Goal: Information Seeking & Learning: Learn about a topic

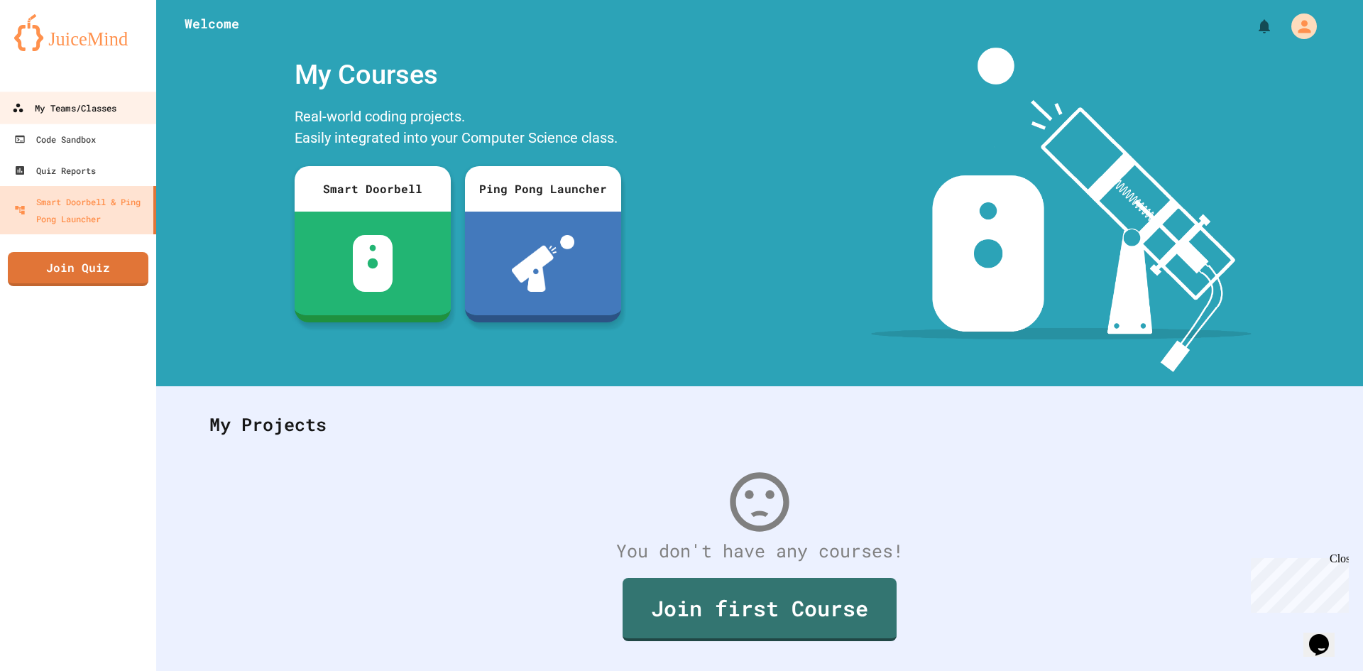
click at [16, 112] on icon at bounding box center [18, 108] width 10 height 9
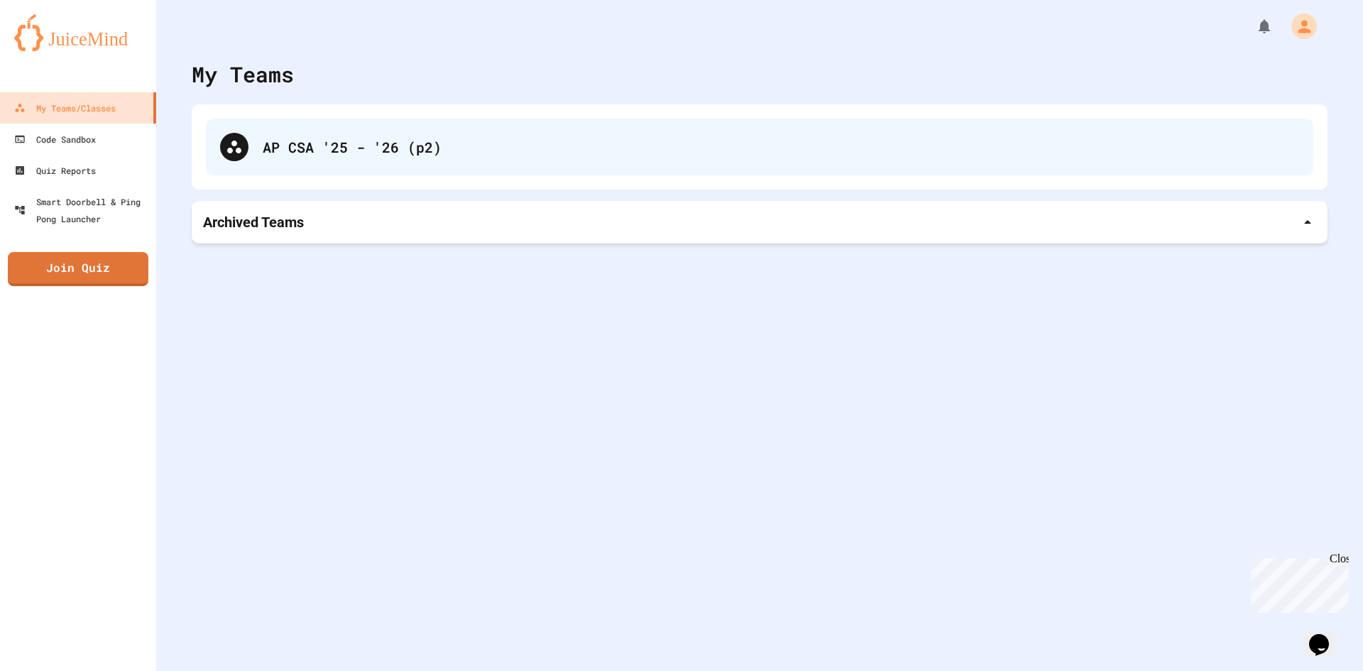
click at [356, 170] on div "AP CSA '25 - '26 (p2)" at bounding box center [760, 147] width 1108 height 57
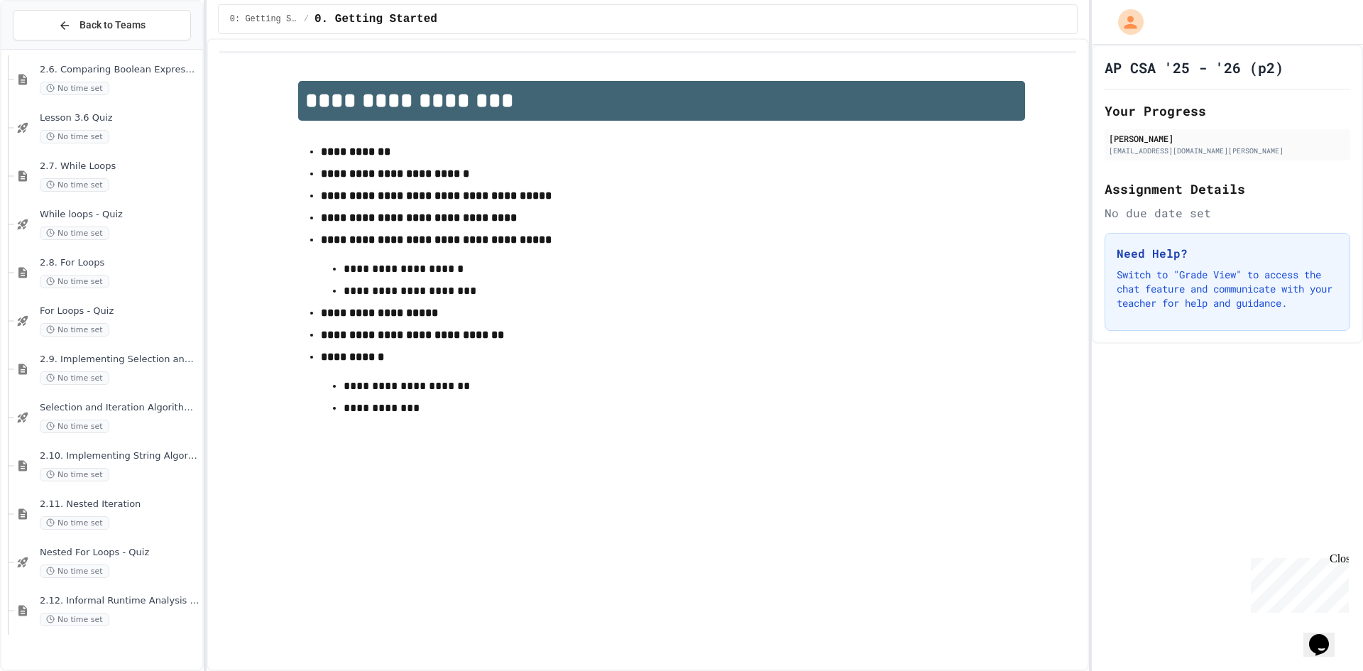
scroll to position [2343, 0]
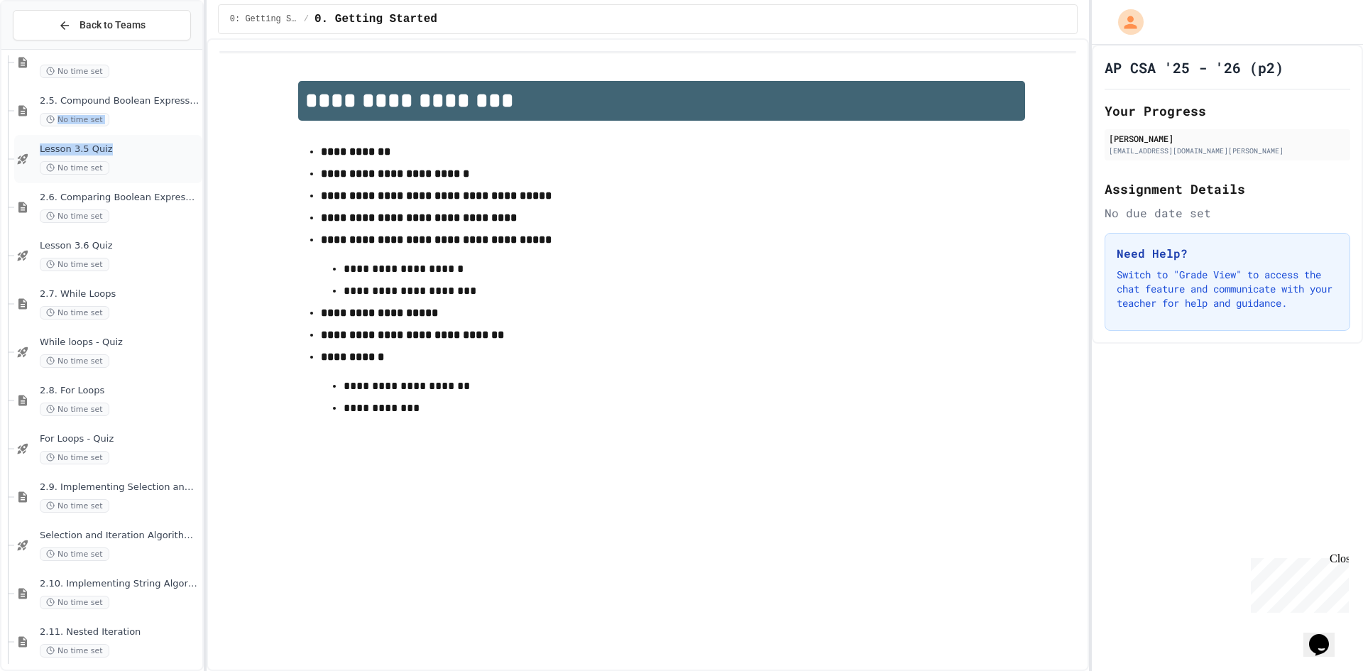
drag, startPoint x: 121, startPoint y: 111, endPoint x: 119, endPoint y: 168, distance: 56.8
click at [119, 168] on div "No time set" at bounding box center [120, 167] width 160 height 13
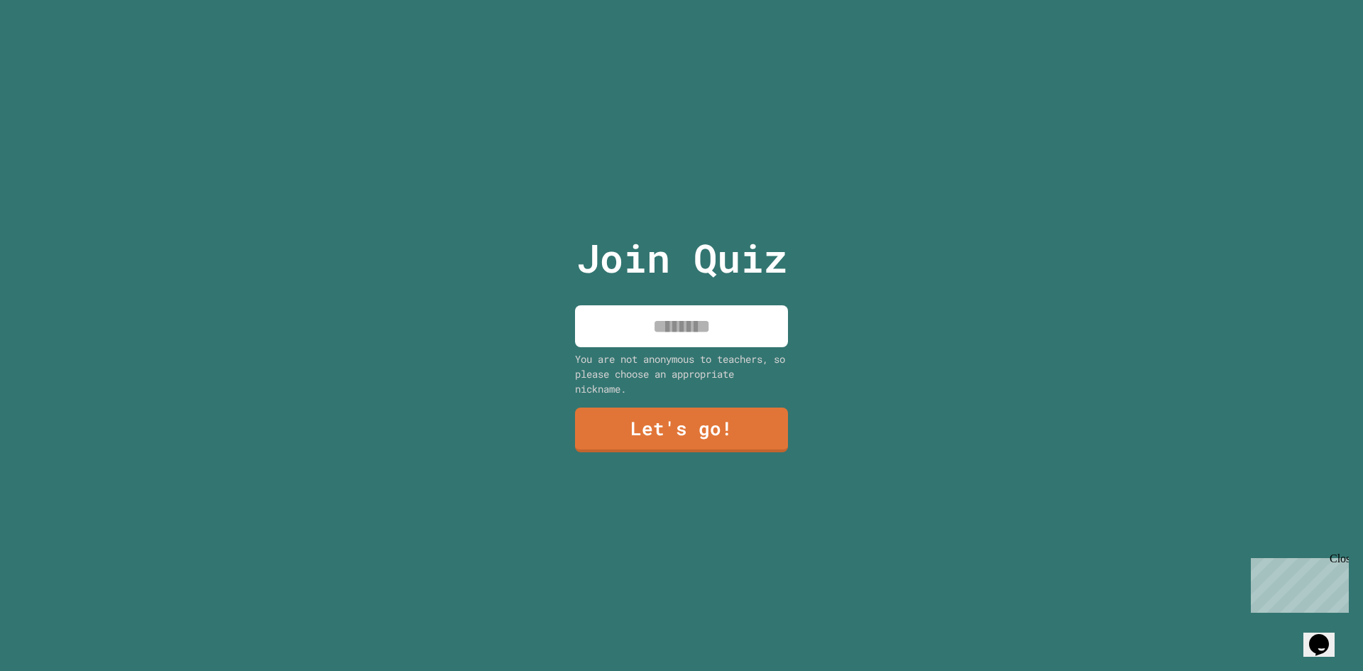
click at [730, 327] on input at bounding box center [681, 326] width 213 height 42
type input "*******"
click at [704, 395] on div "Join Quiz ******* You are not anonymous to teachers, so please choose an approp…" at bounding box center [681, 335] width 239 height 671
click at [704, 427] on link "Let's go!" at bounding box center [682, 428] width 200 height 47
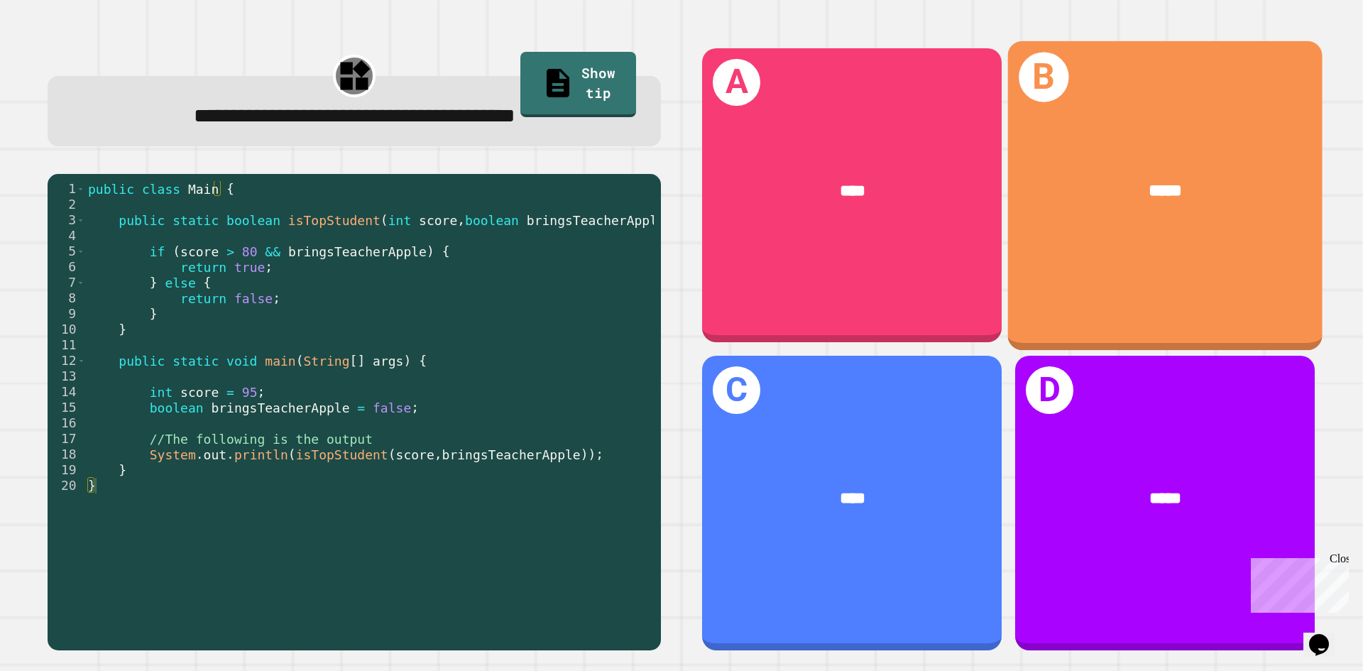
click at [1193, 214] on div "*****" at bounding box center [1165, 190] width 315 height 95
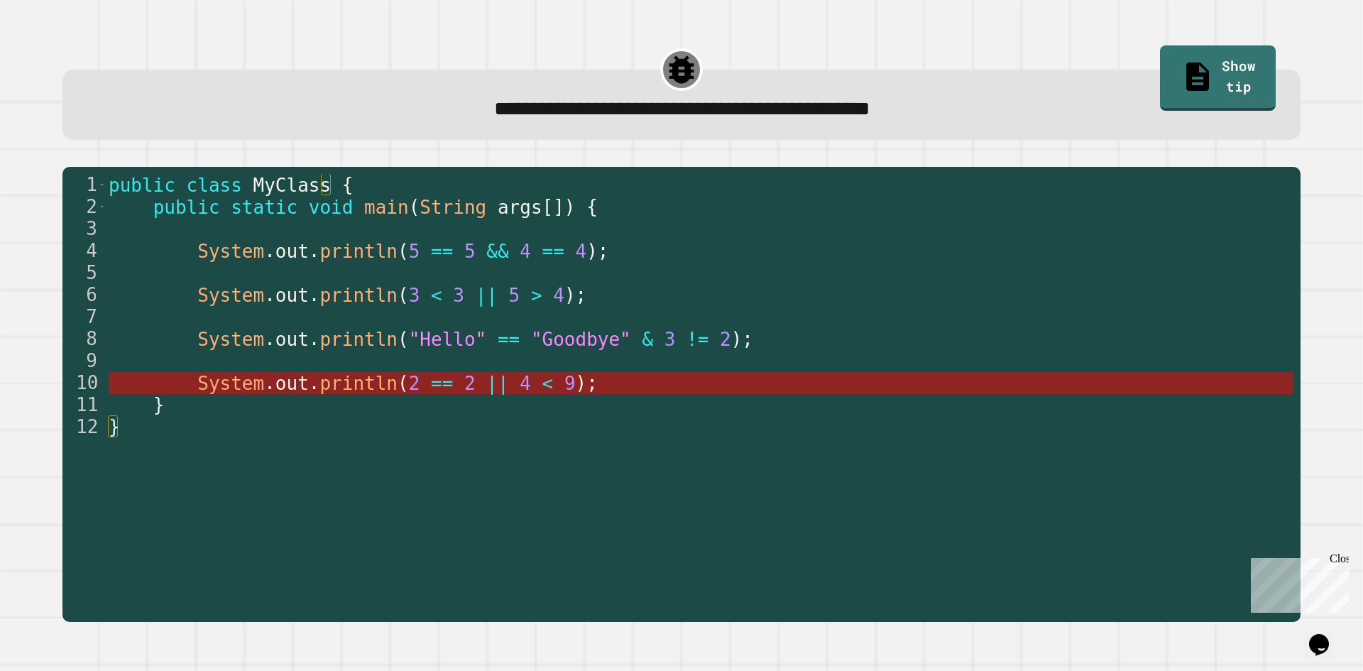
click at [542, 383] on span "<" at bounding box center [547, 383] width 11 height 21
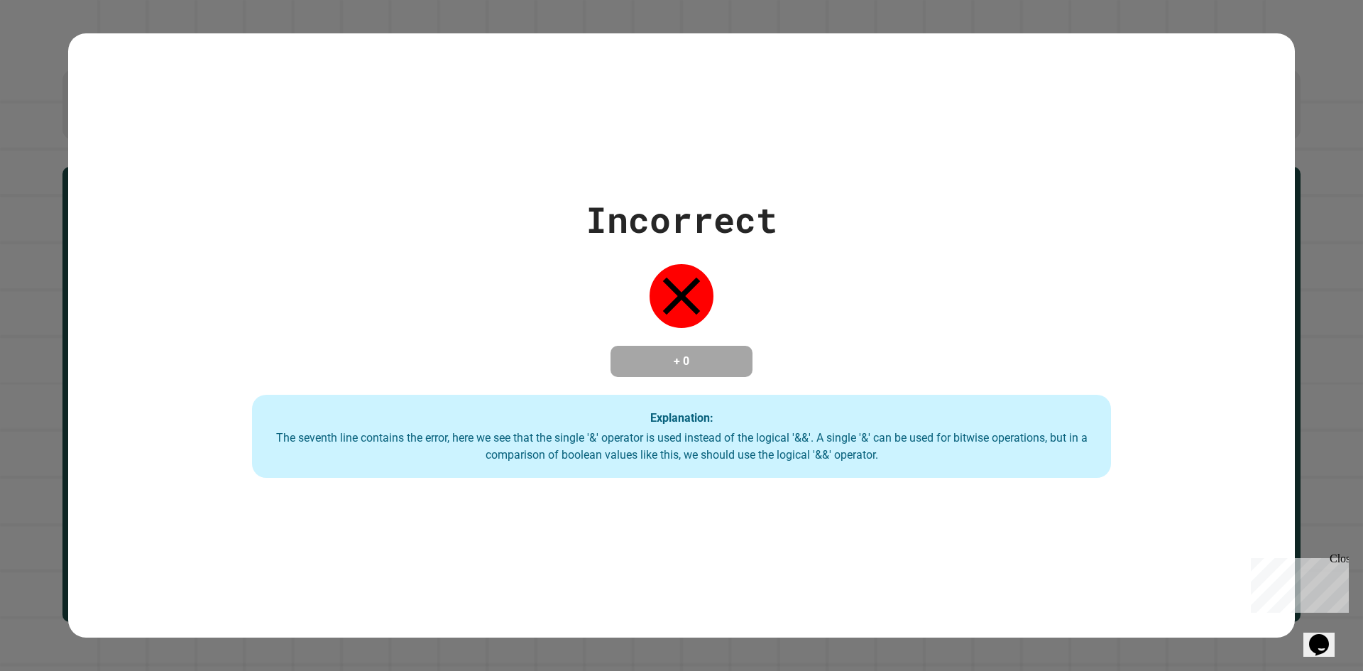
click at [808, 298] on div "Incorrect + 0 Explanation: The seventh line contains the error, here we see tha…" at bounding box center [681, 335] width 1227 height 285
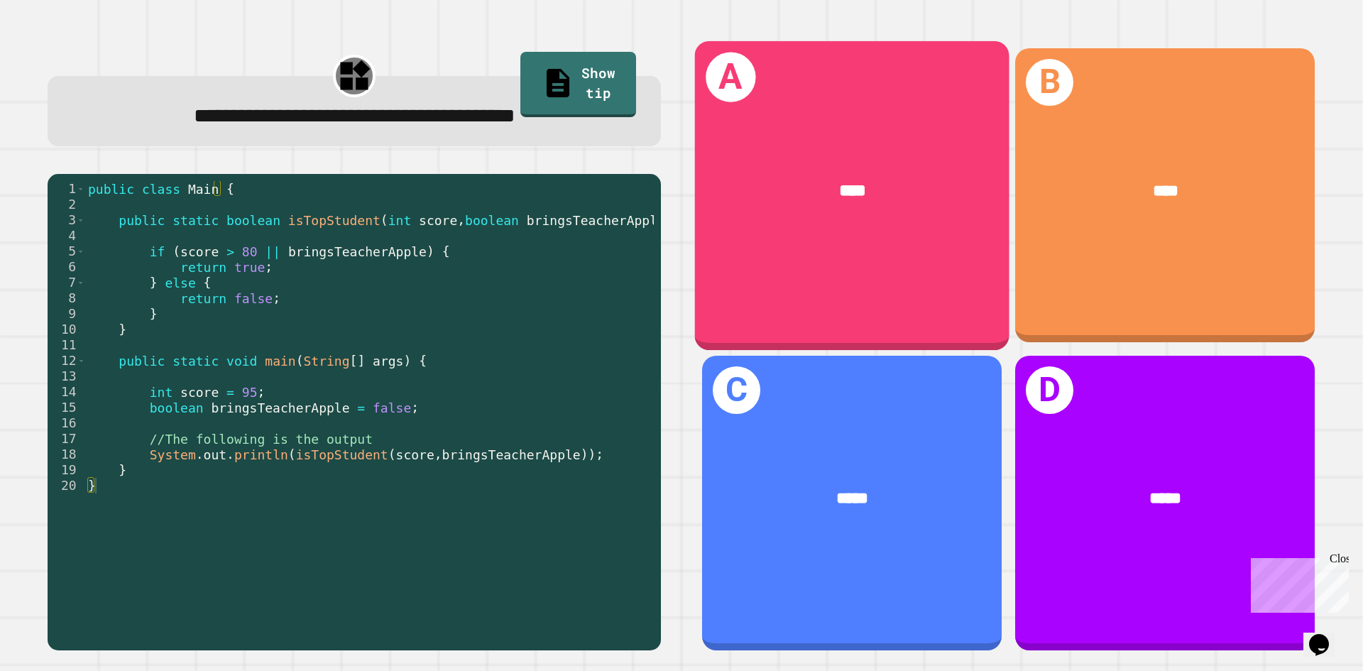
click at [780, 158] on div "****" at bounding box center [852, 190] width 315 height 95
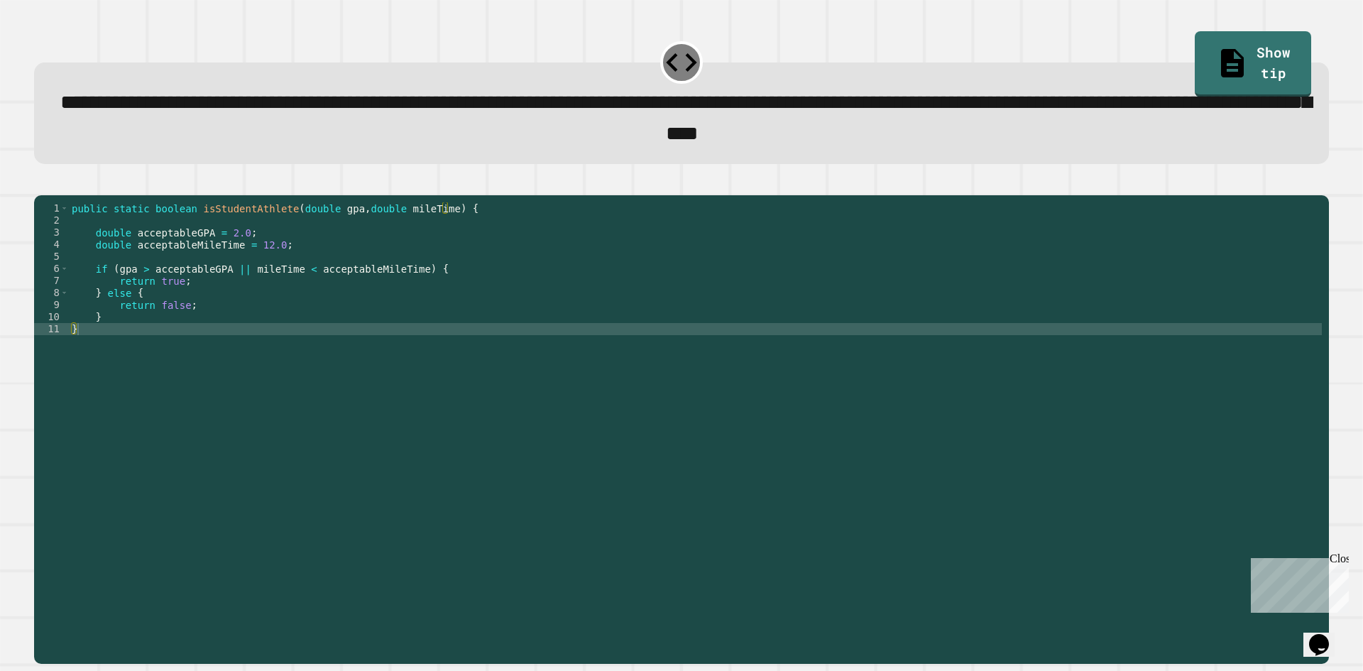
click at [475, 395] on div "public static boolean isStudentAthlete ( double gpa , double mileTime ) { doubl…" at bounding box center [695, 413] width 1253 height 422
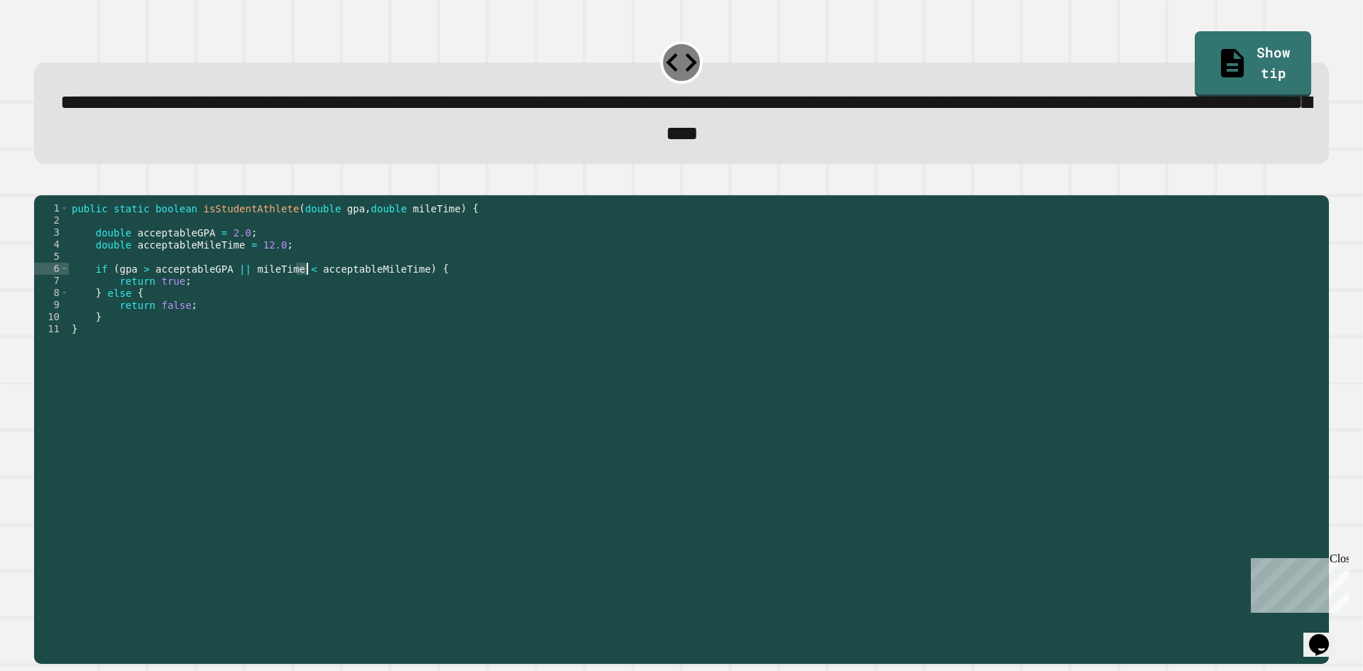
drag, startPoint x: 296, startPoint y: 293, endPoint x: 305, endPoint y: 290, distance: 9.5
click at [305, 290] on div "public static boolean isStudentAthlete ( double gpa , double mileTime ) { doubl…" at bounding box center [695, 413] width 1253 height 422
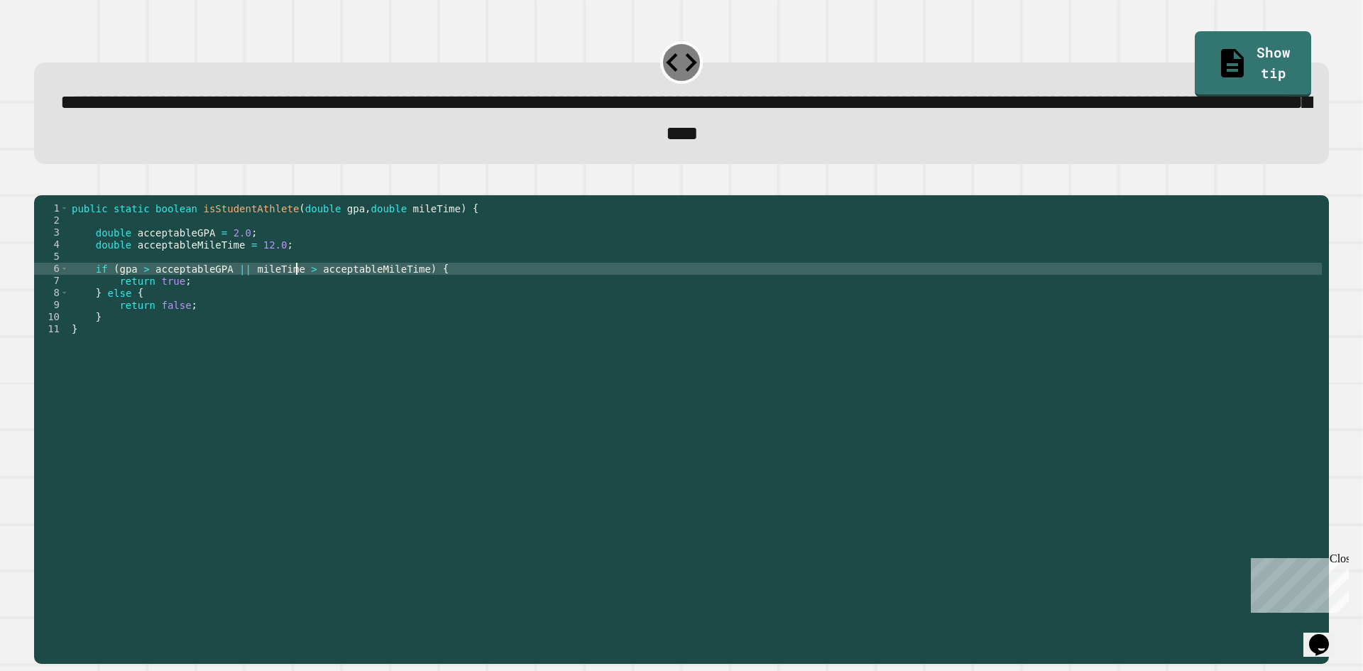
scroll to position [0, 16]
click at [41, 183] on button "button" at bounding box center [41, 183] width 0 height 0
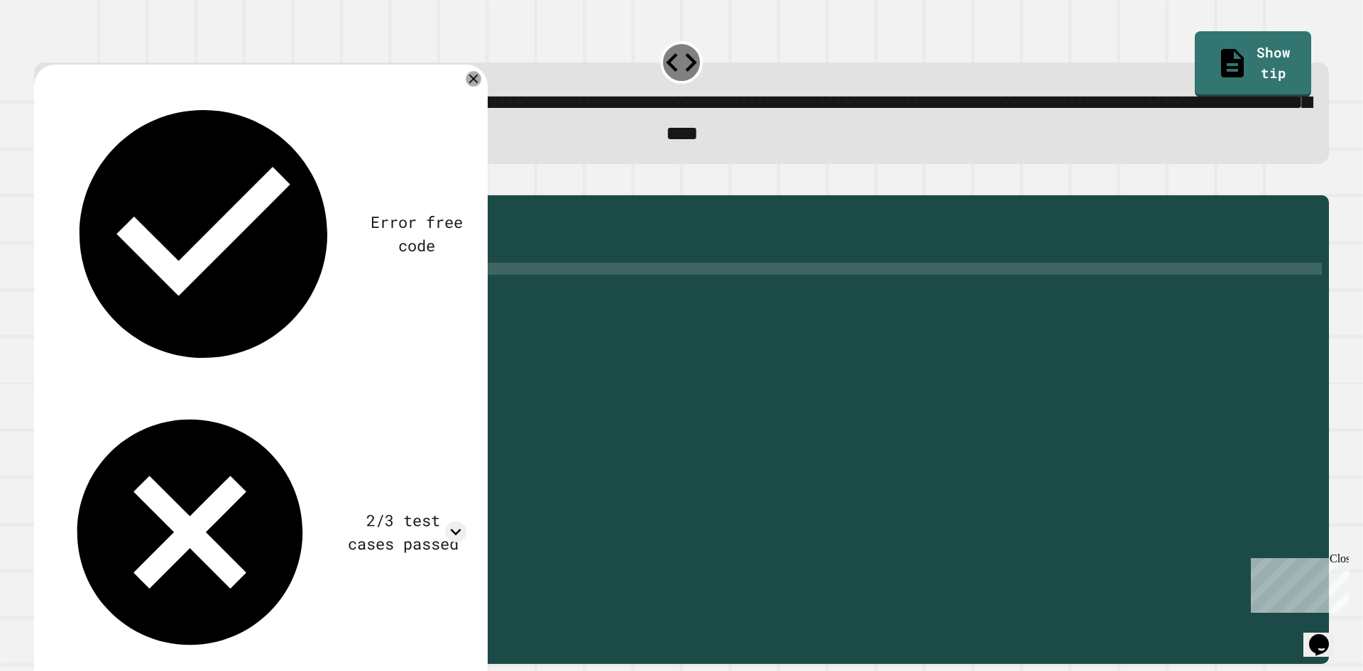
click at [477, 87] on icon at bounding box center [474, 79] width 16 height 16
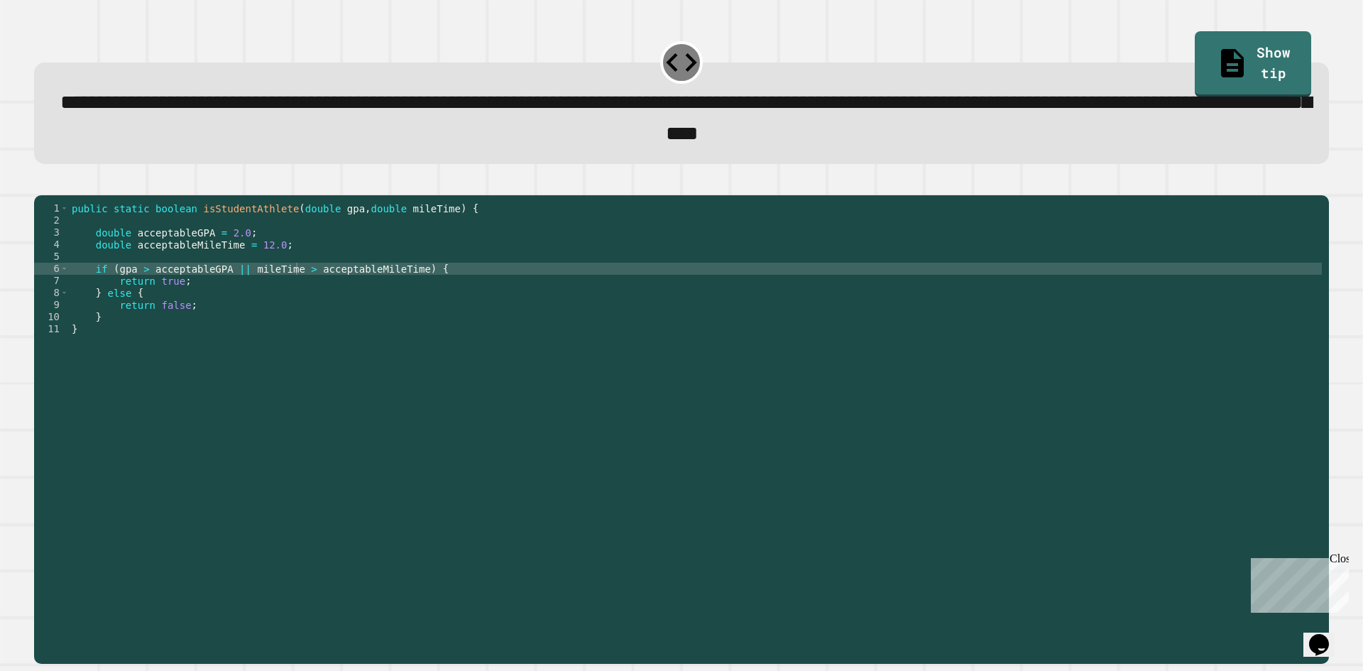
click at [292, 313] on div "public static boolean isStudentAthlete ( double gpa , double mileTime ) { doubl…" at bounding box center [695, 413] width 1253 height 422
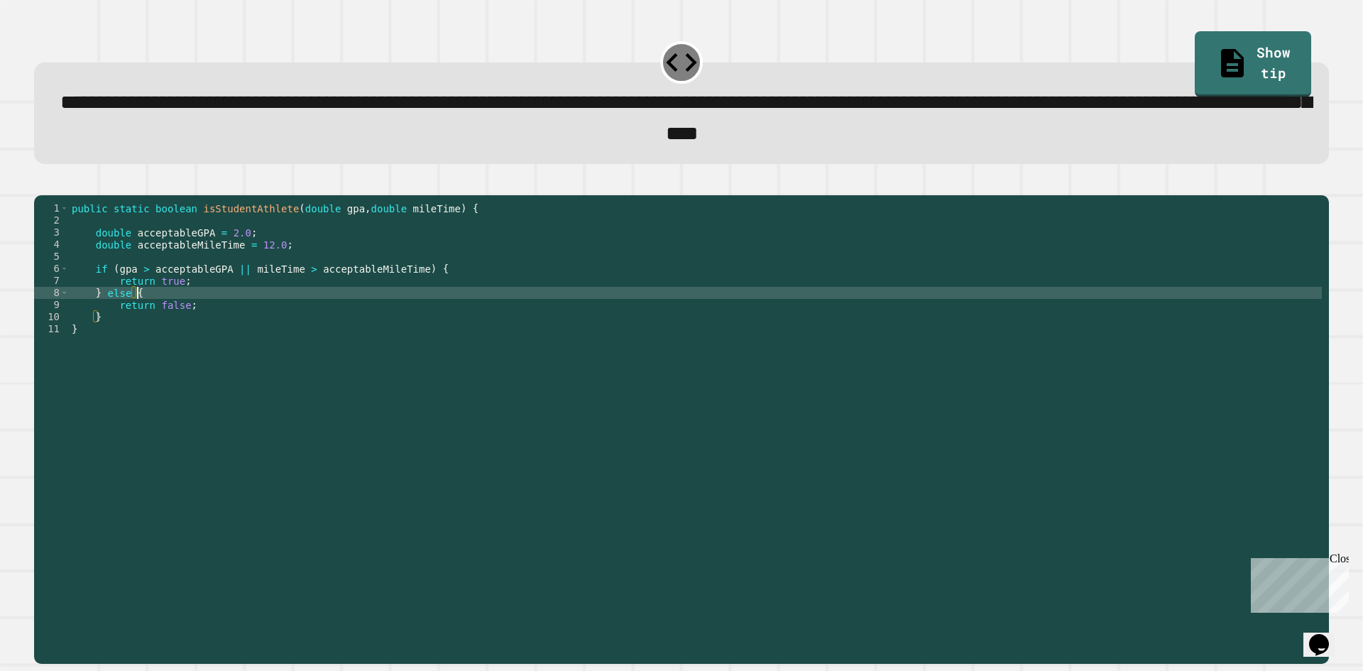
click at [203, 342] on div "public static boolean isStudentAthlete ( double gpa , double mileTime ) { doubl…" at bounding box center [695, 413] width 1253 height 422
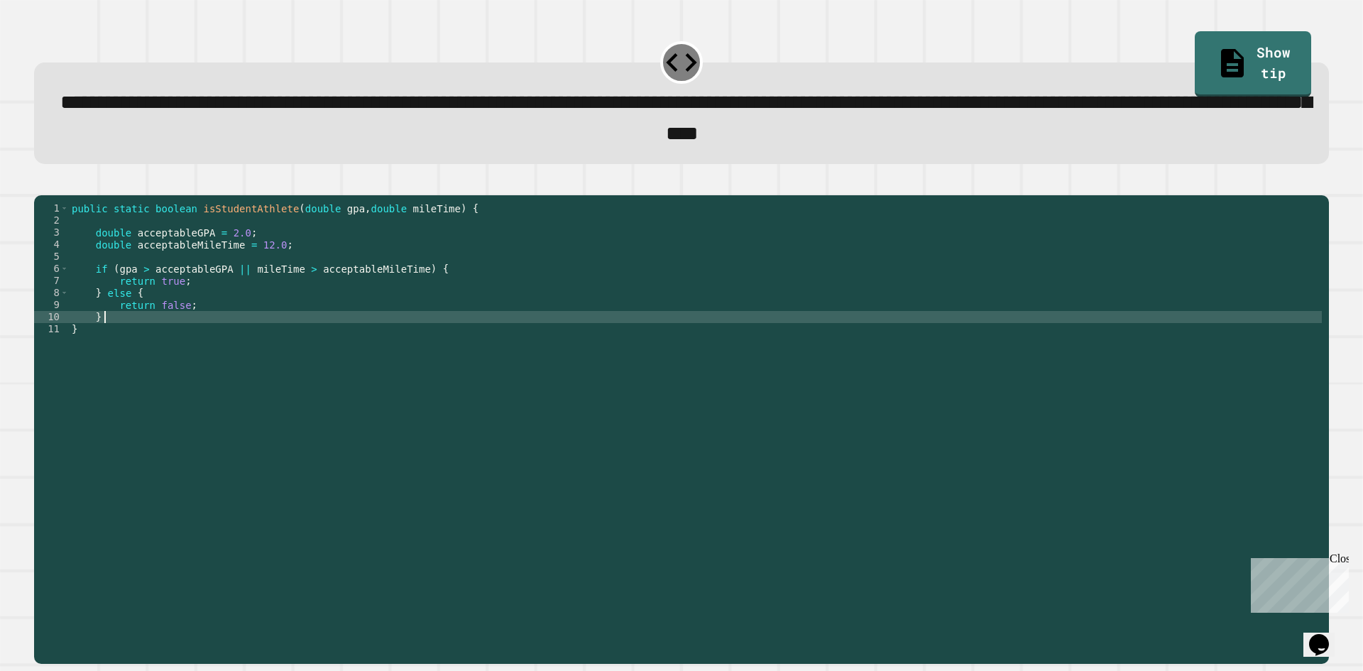
scroll to position [0, 1]
click at [178, 351] on div "public static boolean isStudentAthlete ( double gpa , double mileTime ) { doubl…" at bounding box center [695, 413] width 1253 height 422
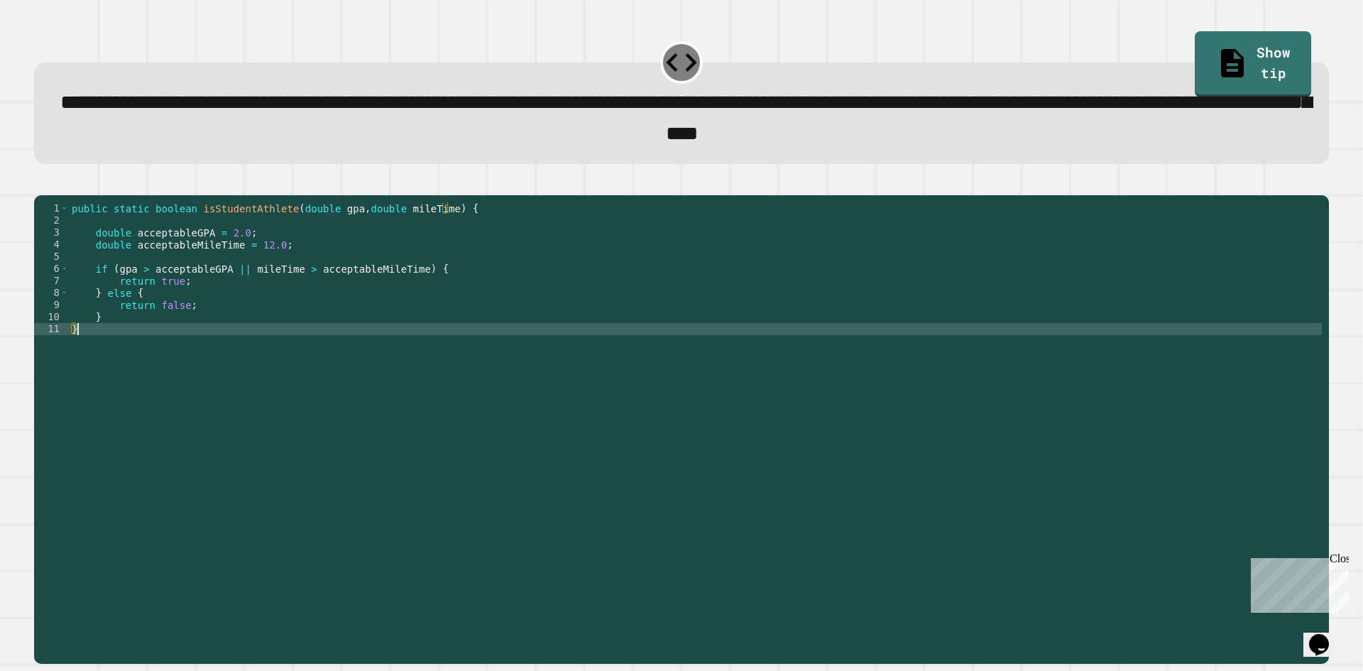
scroll to position [0, 0]
click at [185, 330] on div "public static boolean isStudentAthlete ( double gpa , double mileTime ) { doubl…" at bounding box center [695, 413] width 1253 height 422
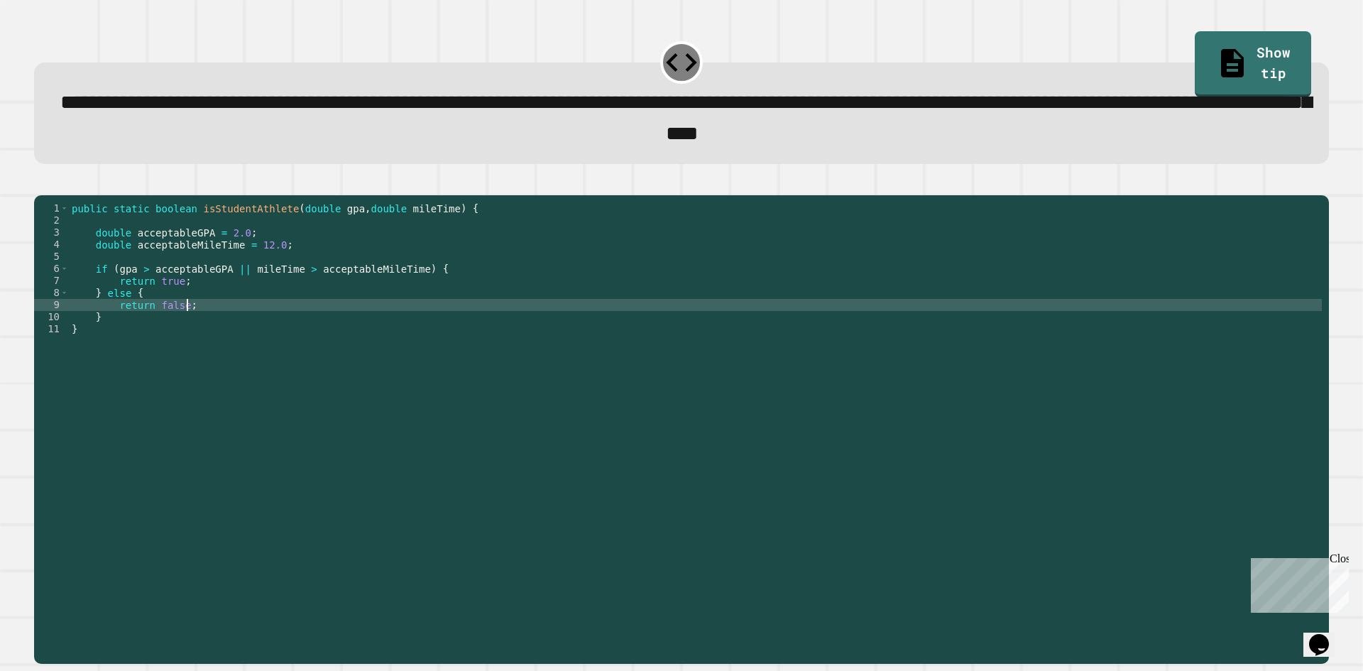
click at [204, 329] on div "public static boolean isStudentAthlete ( double gpa , double mileTime ) { doubl…" at bounding box center [695, 413] width 1253 height 422
click at [289, 290] on div "public static boolean isStudentAthlete ( double gpa , double mileTime ) { doubl…" at bounding box center [695, 413] width 1253 height 422
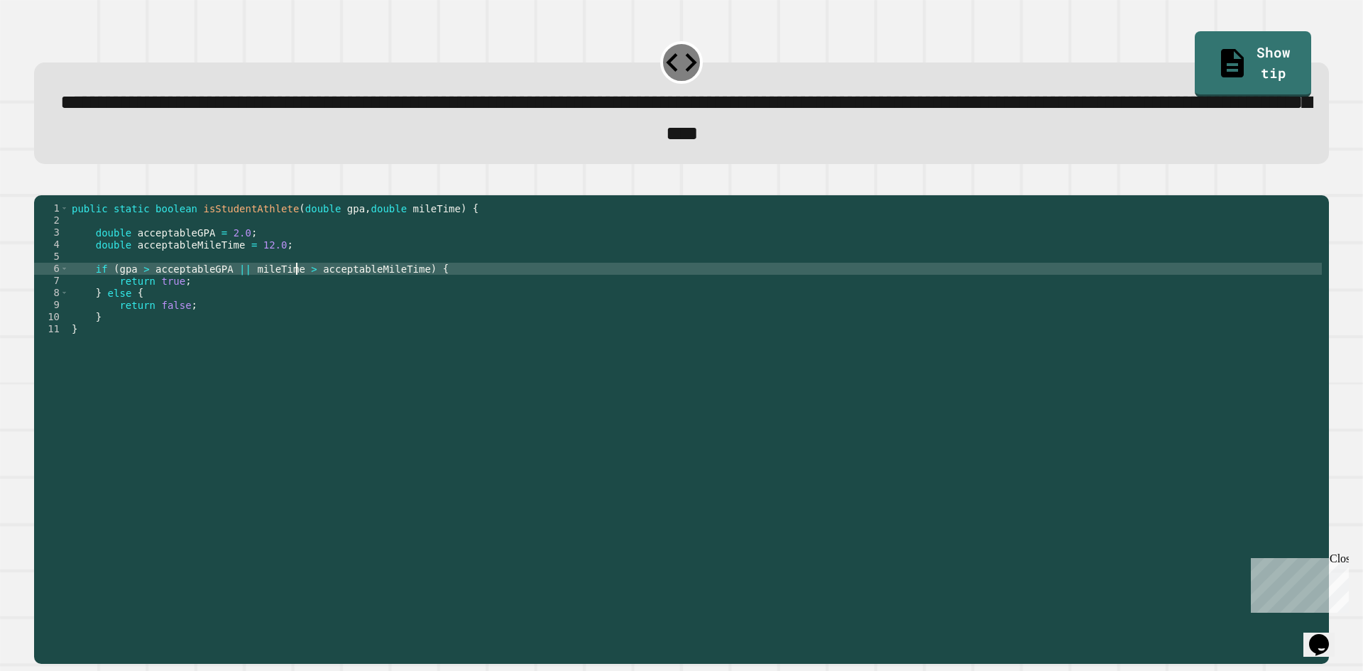
scroll to position [0, 16]
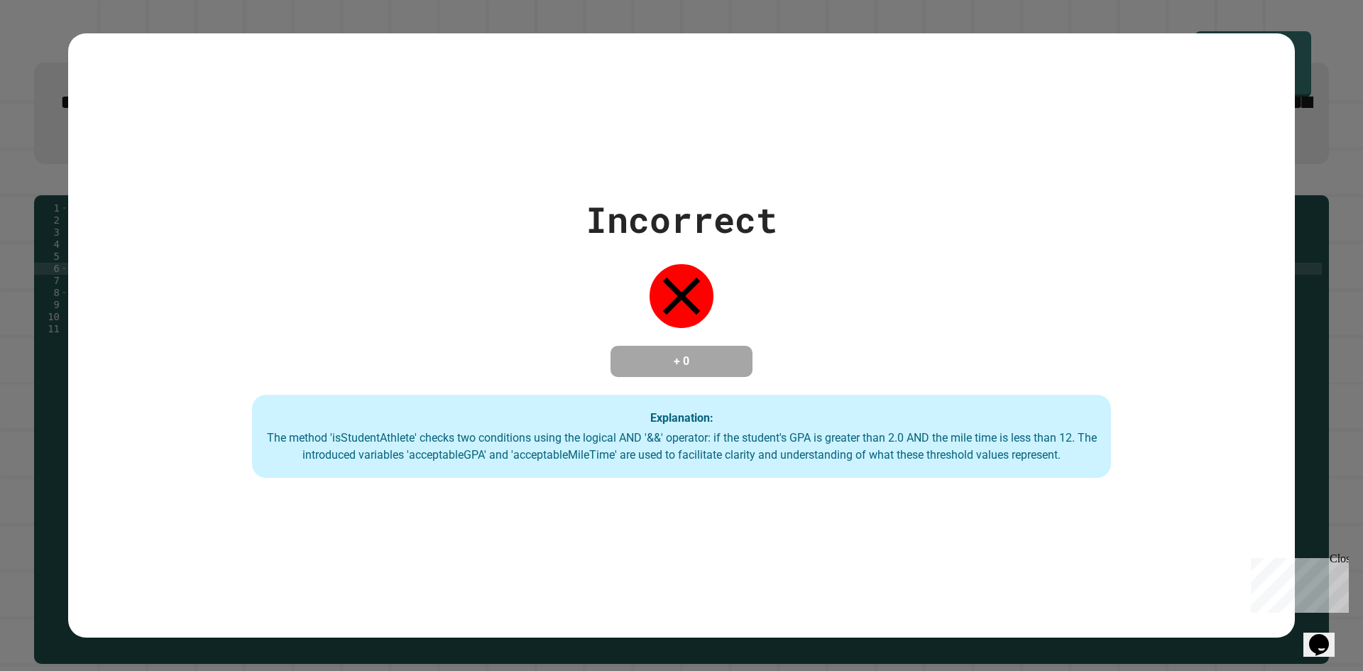
type textarea "**********"
click at [1309, 222] on div "Incorrect + 0 Explanation: The method 'isStudentAthlete' checks two conditions …" at bounding box center [681, 335] width 1363 height 671
click at [1336, 557] on div "Close" at bounding box center [1339, 561] width 18 height 18
click at [1311, 296] on div "Incorrect + 0 Explanation: The method 'isStudentAthlete' checks two conditions …" at bounding box center [681, 335] width 1363 height 671
click at [0, 173] on div "Incorrect + 0 Explanation: The method 'isStudentAthlete' checks two conditions …" at bounding box center [681, 335] width 1363 height 671
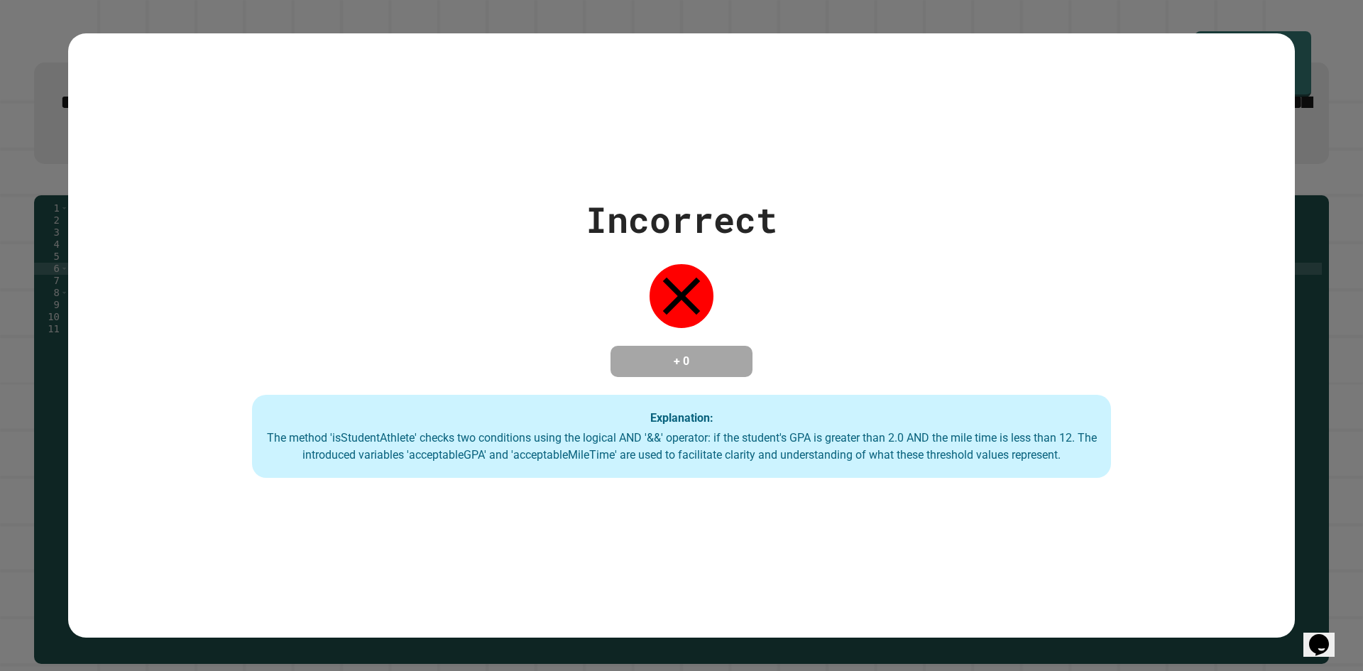
click at [575, 37] on div "Incorrect + 0 Explanation: The method 'isStudentAthlete' checks two conditions …" at bounding box center [681, 335] width 1227 height 604
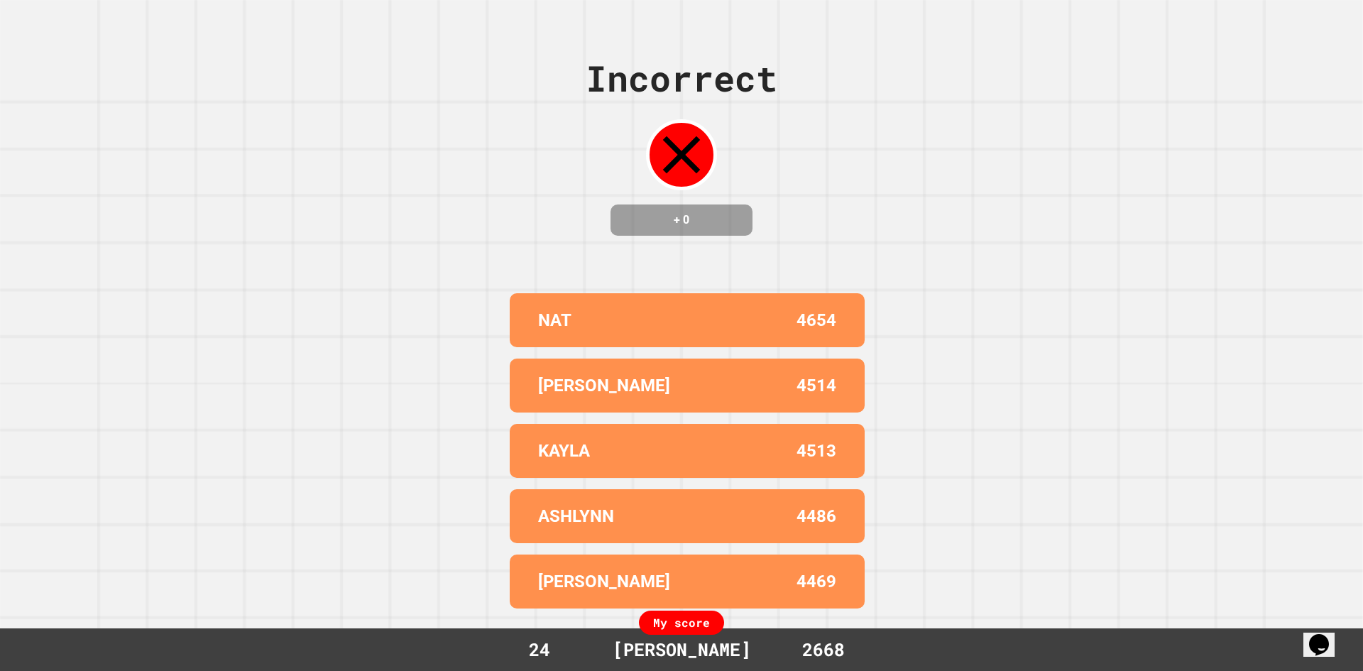
click at [575, 37] on div "Incorrect + 0 NAT 4654 JACOB 4514 KAYLA 4513 ASHLYNN 4486 MATTHEW 4469 My score…" at bounding box center [681, 335] width 1363 height 671
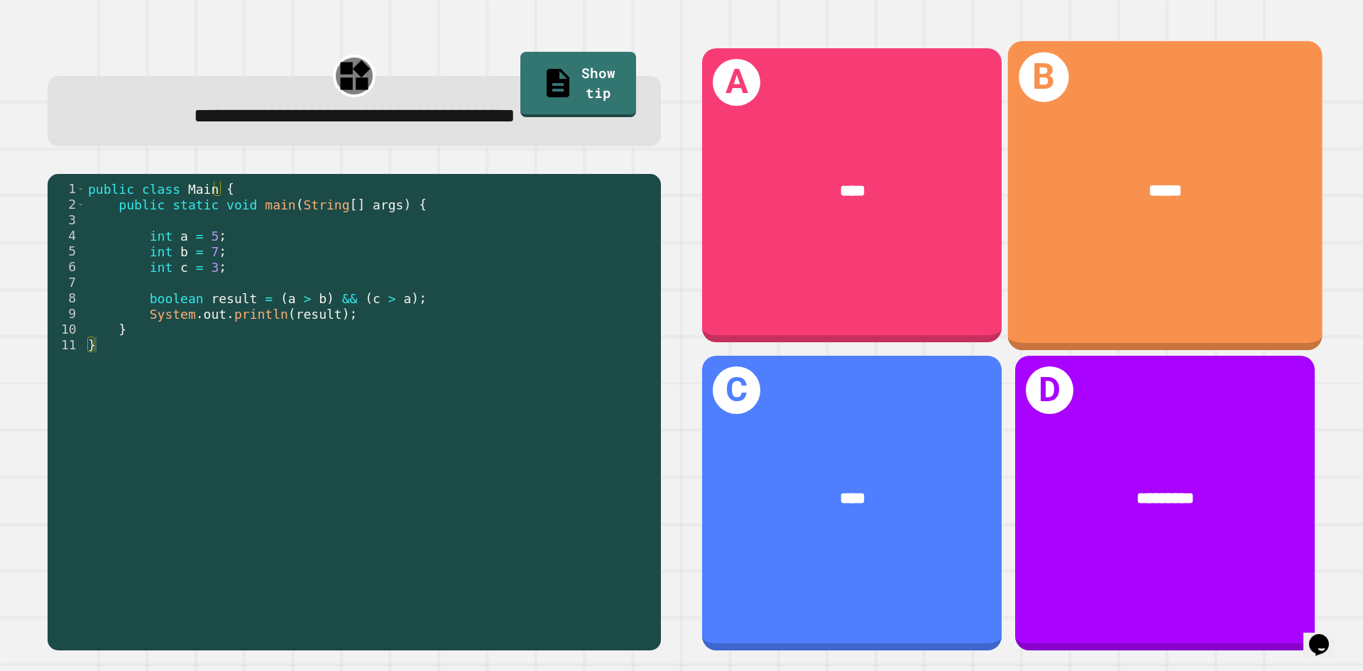
click at [1117, 114] on div "B *****" at bounding box center [1165, 194] width 315 height 309
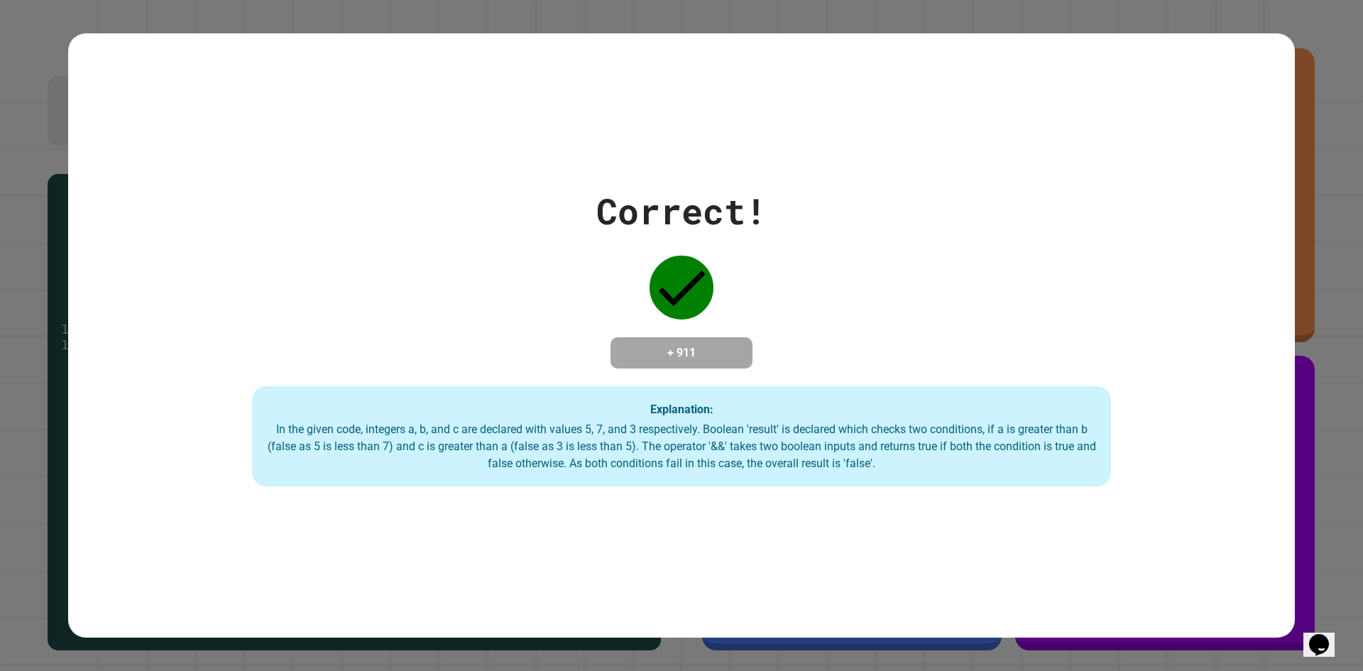
click at [1289, 265] on div "Correct! + 911 Explanation: In the given code, integers a, b, and c are declare…" at bounding box center [681, 335] width 1363 height 671
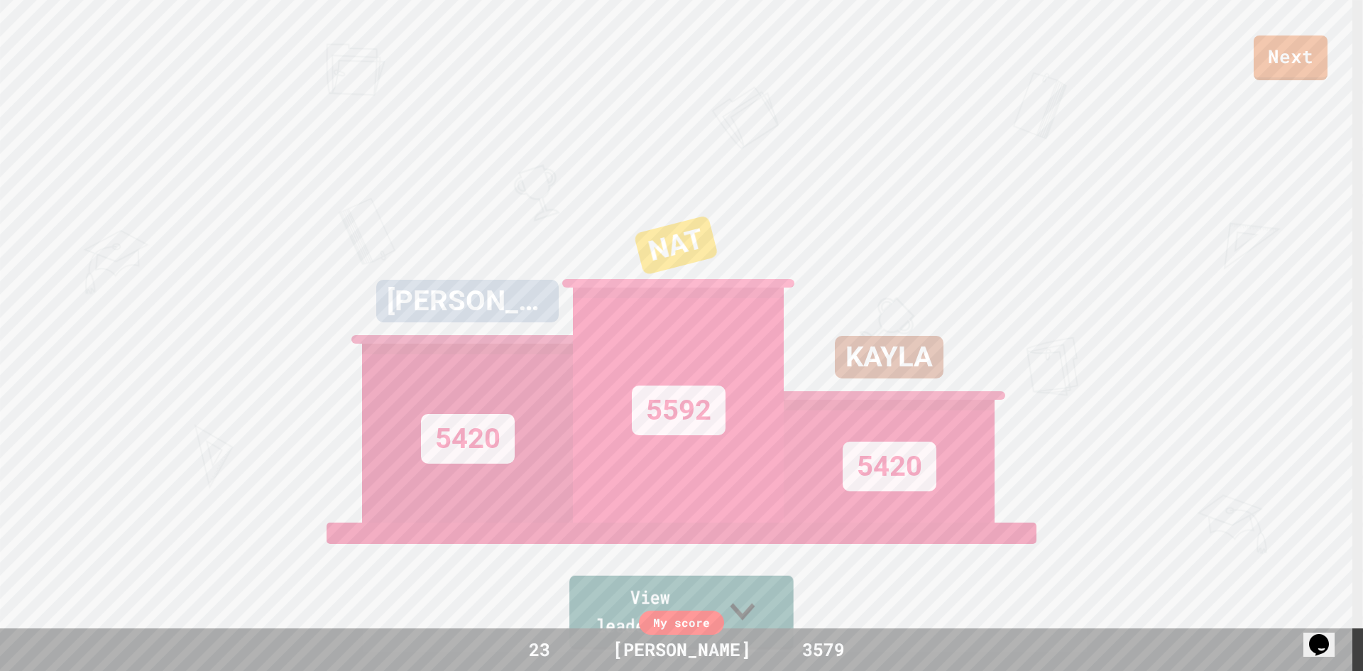
click at [756, 618] on icon at bounding box center [743, 611] width 25 height 17
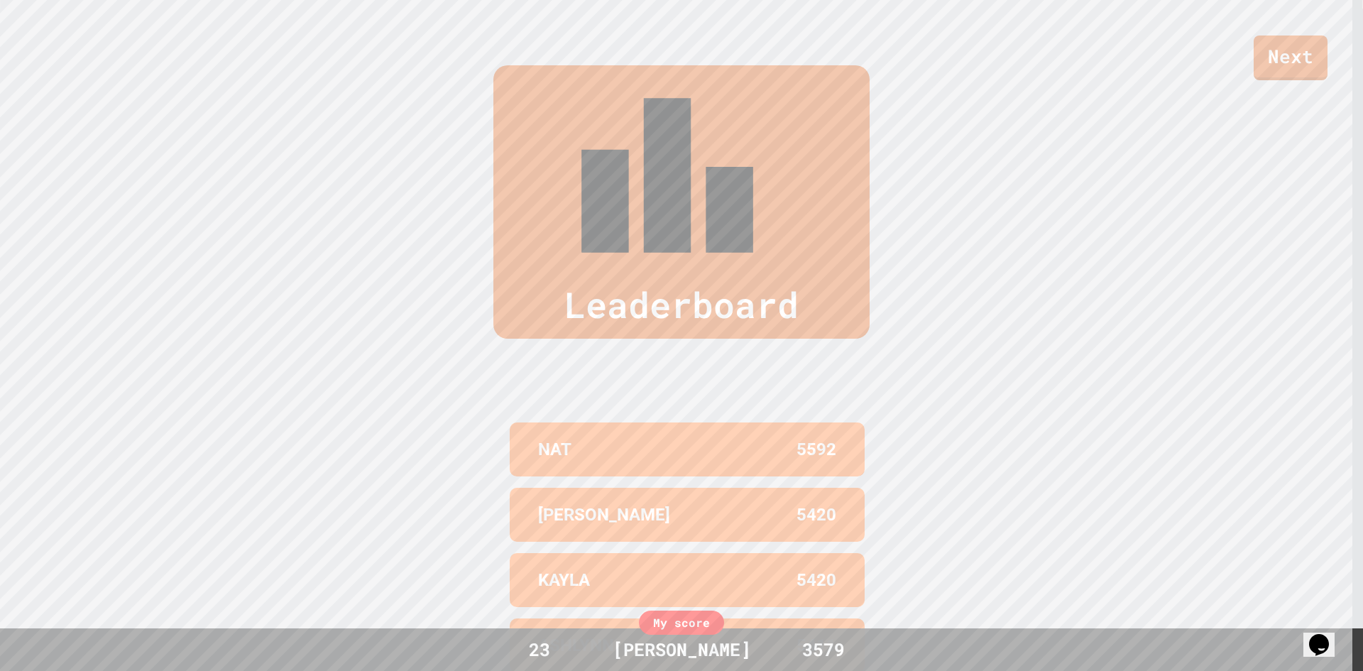
scroll to position [666, 0]
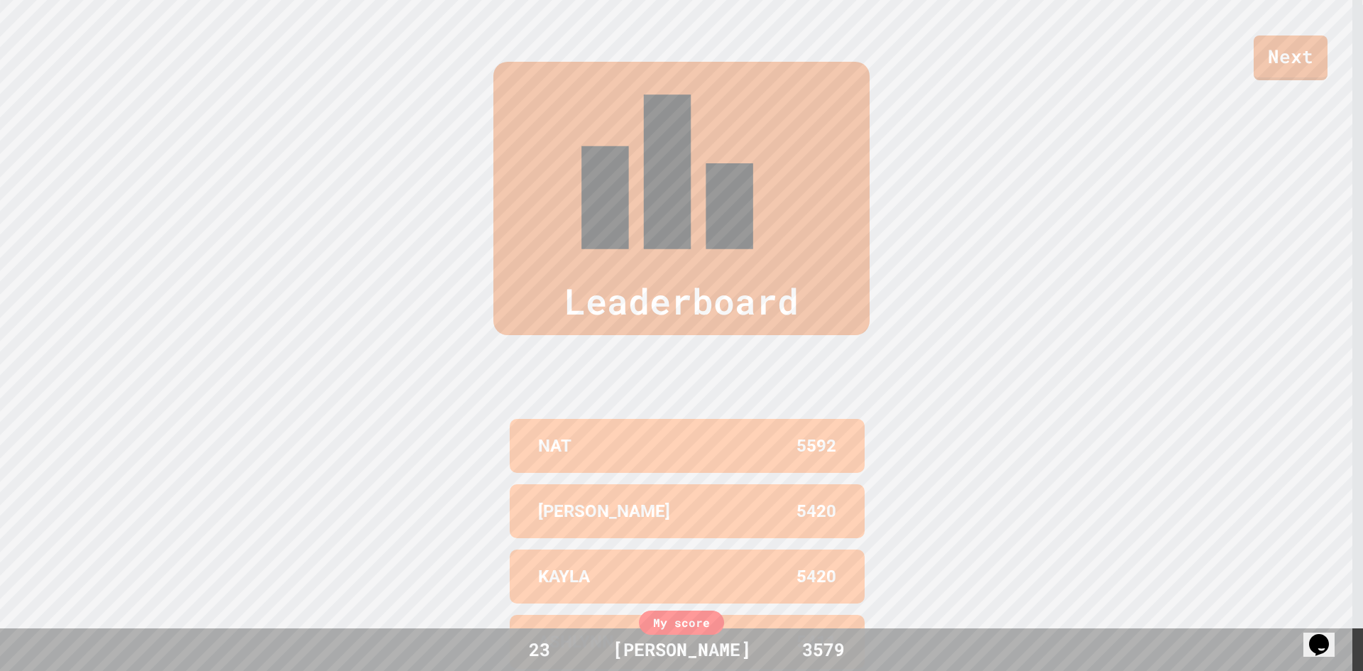
click at [689, 648] on div "ALLISON" at bounding box center [682, 649] width 167 height 27
click at [1197, 28] on div "Next" at bounding box center [681, 40] width 1363 height 80
click at [1333, 79] on div "Next" at bounding box center [681, 40] width 1363 height 80
click at [1257, 45] on div "Next" at bounding box center [681, 40] width 1363 height 80
click at [1265, 43] on link "Next" at bounding box center [1291, 56] width 72 height 47
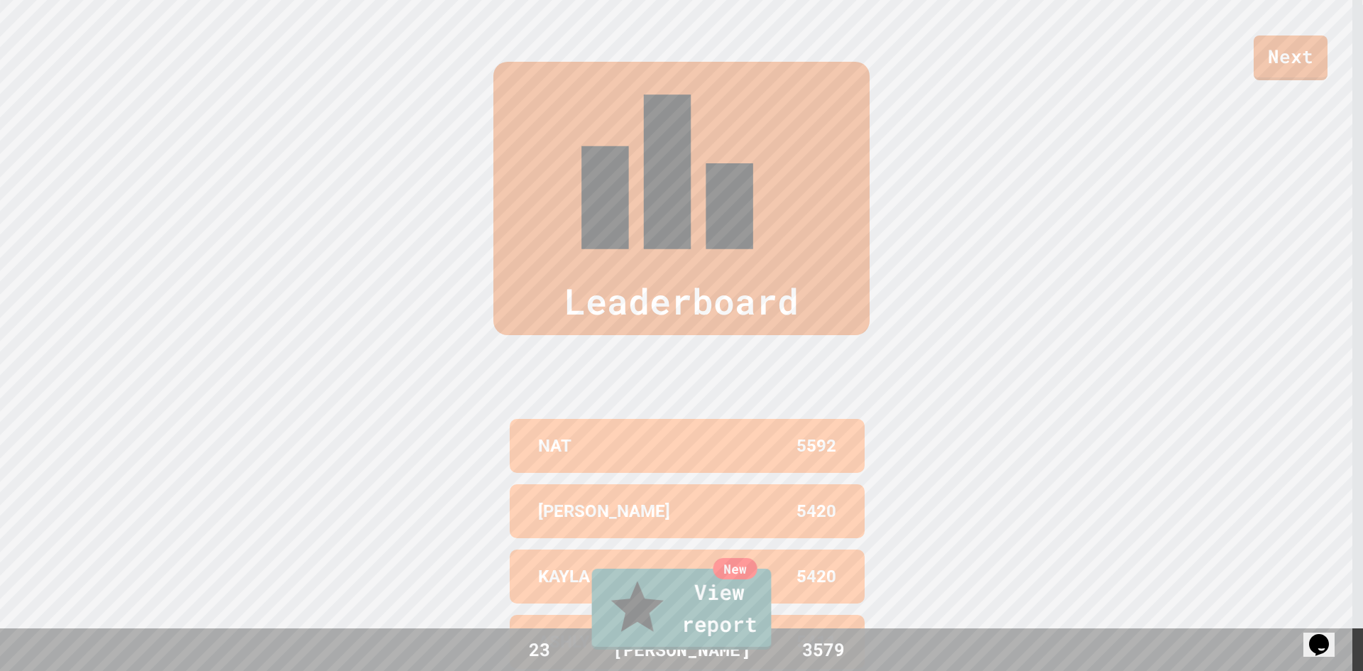
click at [694, 599] on div "New View report" at bounding box center [681, 608] width 1363 height 89
click at [690, 600] on div "New View report" at bounding box center [681, 608] width 1363 height 89
click at [679, 613] on link "New View report" at bounding box center [682, 606] width 176 height 85
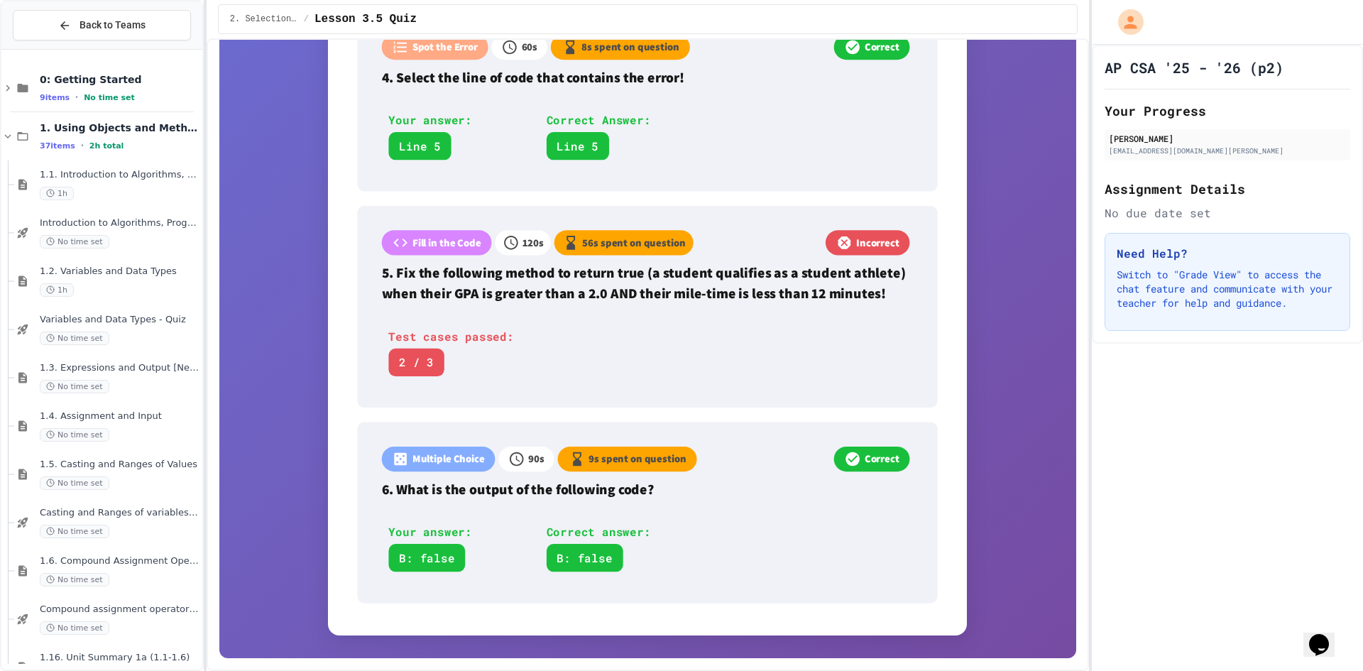
scroll to position [998, 0]
